Goal: Navigation & Orientation: Find specific page/section

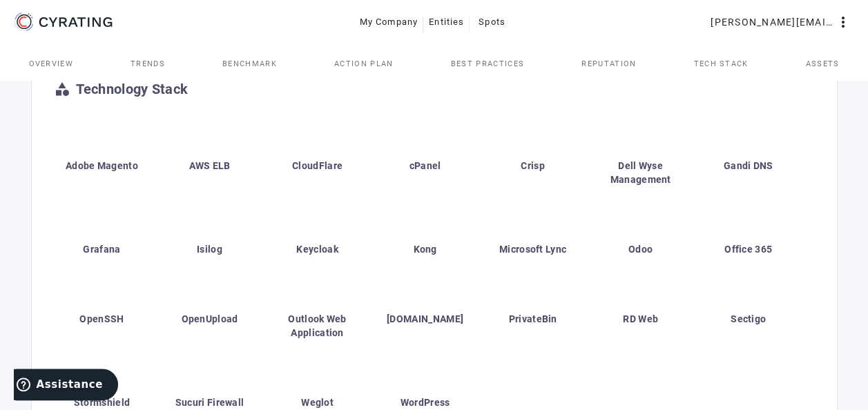
scroll to position [475, 0]
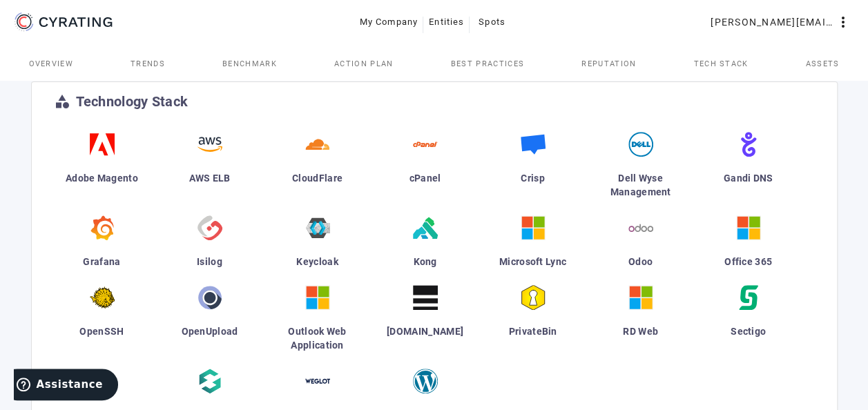
click at [142, 64] on span "Trends" at bounding box center [148, 64] width 35 height 8
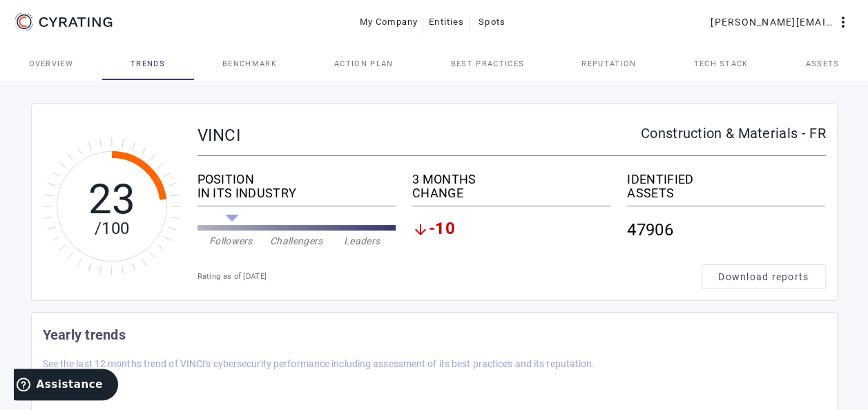
click at [257, 67] on span "Benchmark" at bounding box center [249, 64] width 55 height 8
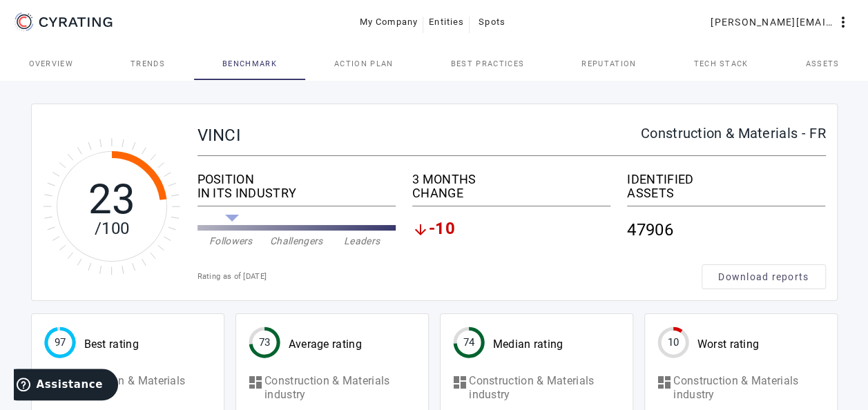
click at [354, 61] on span "Action Plan" at bounding box center [363, 64] width 59 height 8
